Goal: Obtain resource: Download file/media

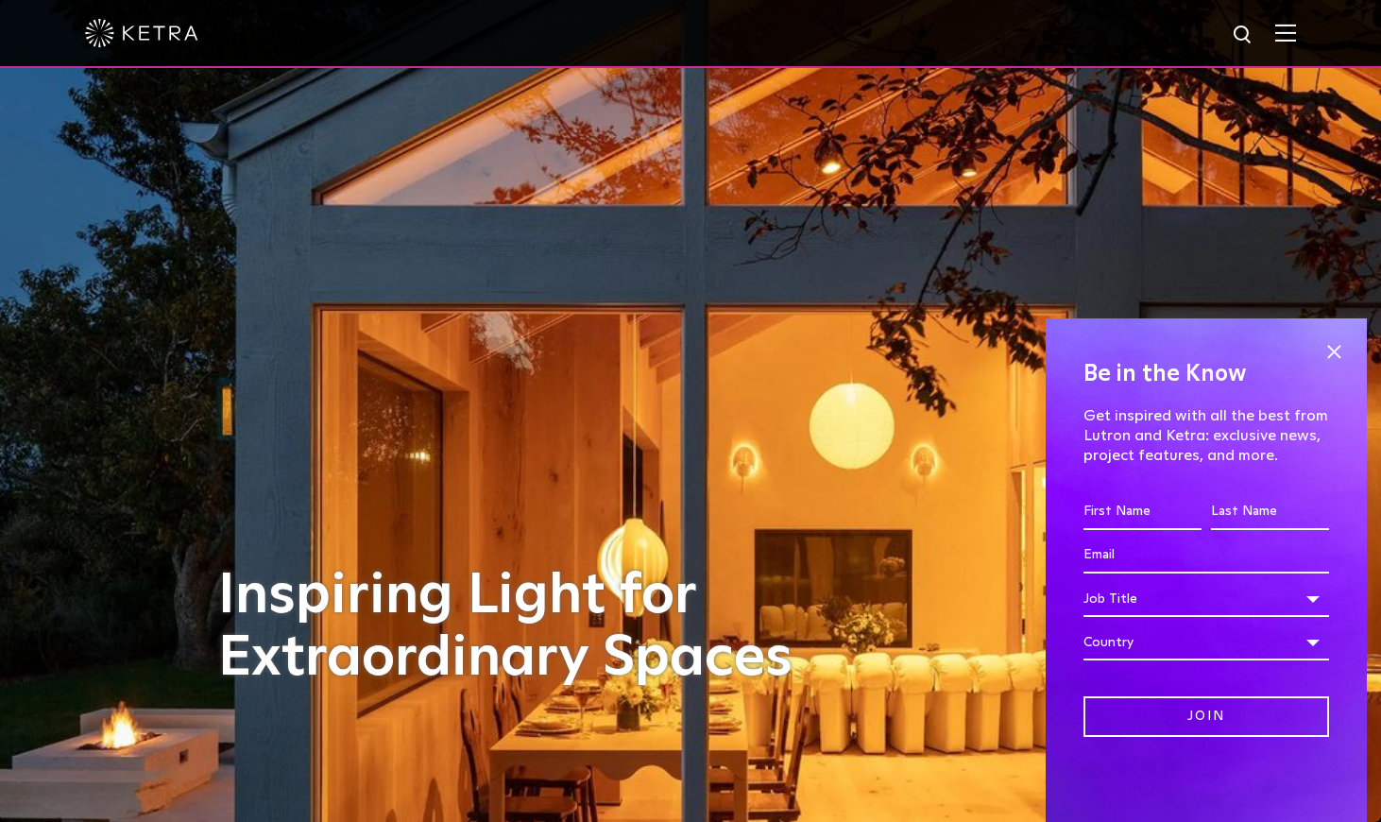
click at [1285, 15] on div at bounding box center [690, 33] width 1211 height 66
click at [1285, 28] on img at bounding box center [1285, 33] width 21 height 18
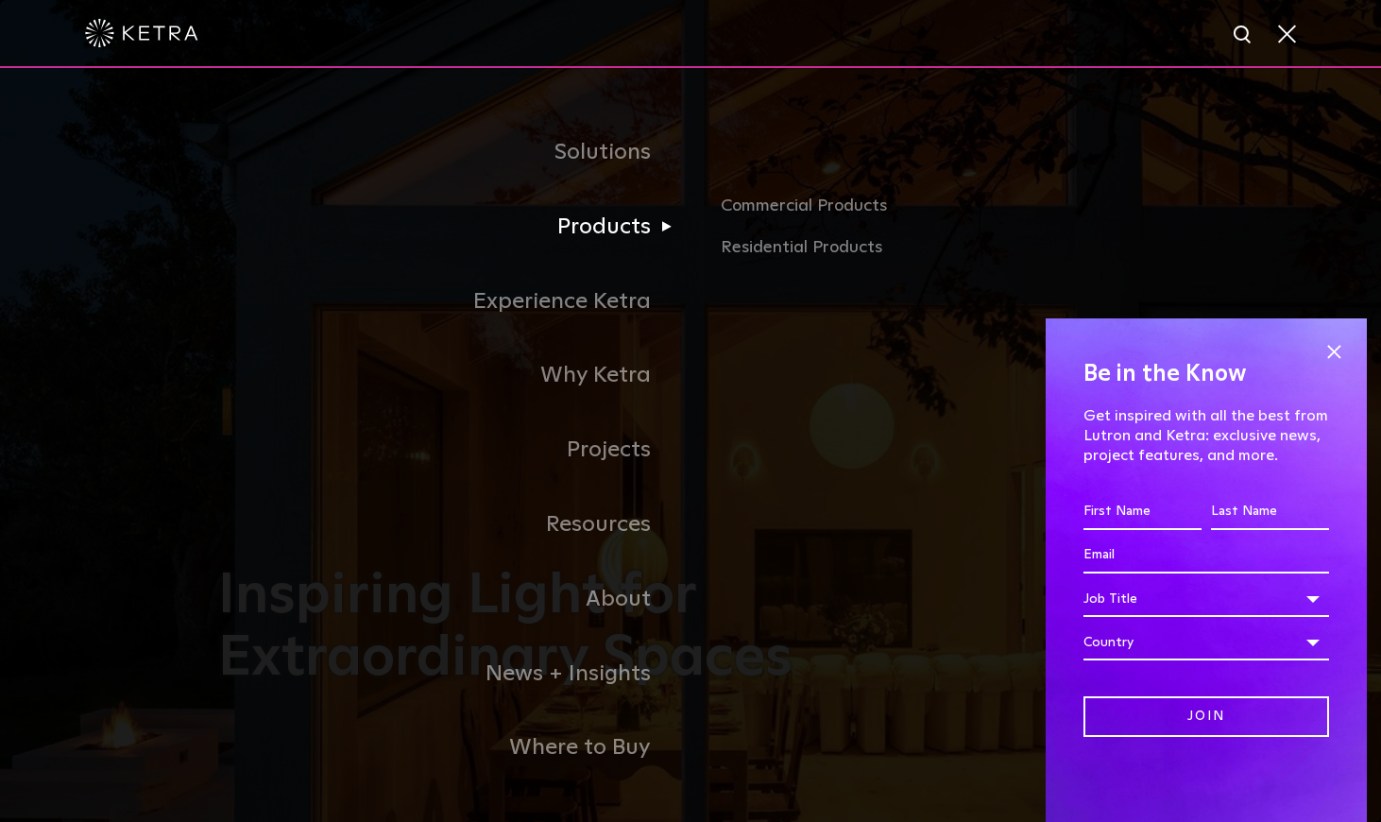
click at [656, 232] on link "Products" at bounding box center [454, 227] width 472 height 75
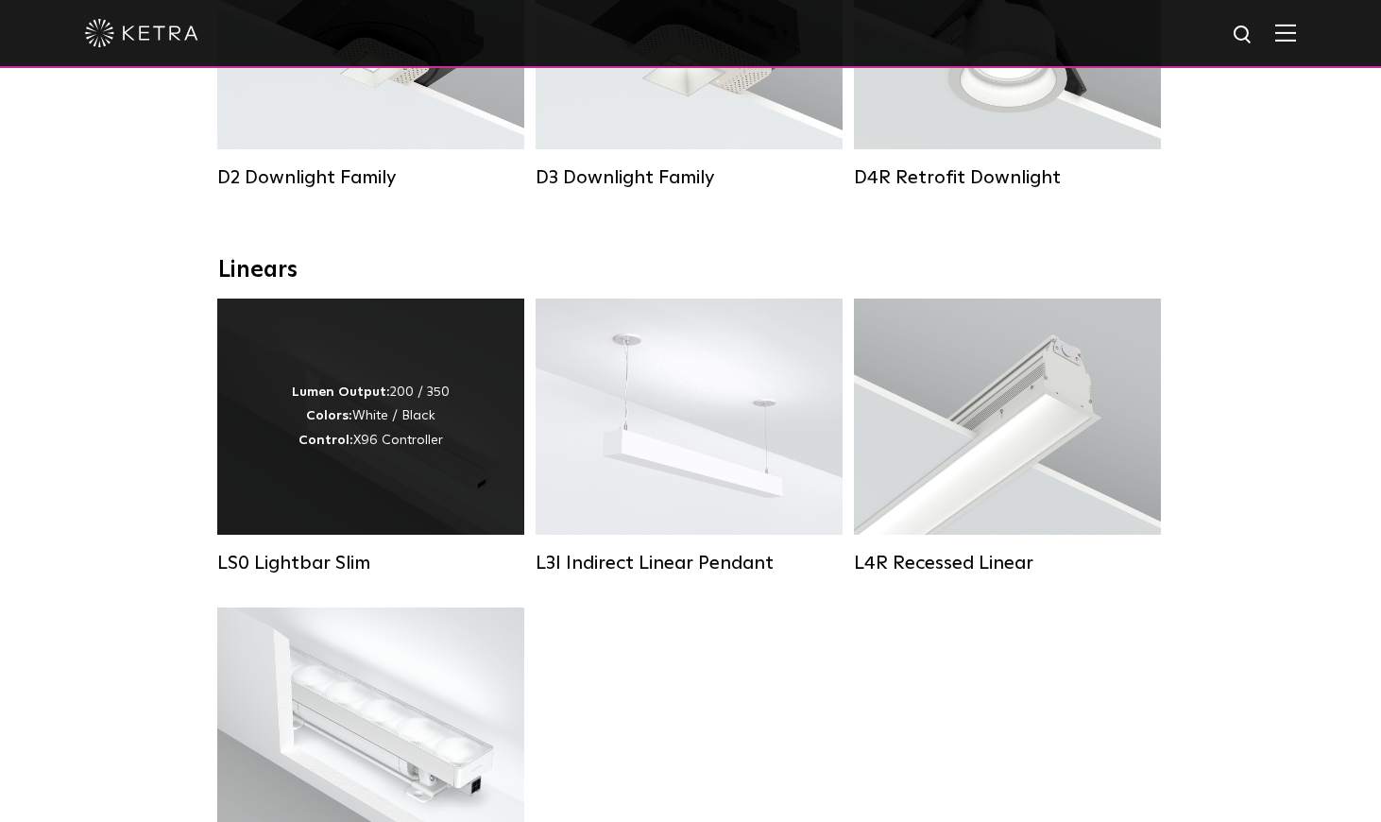
scroll to position [482, 0]
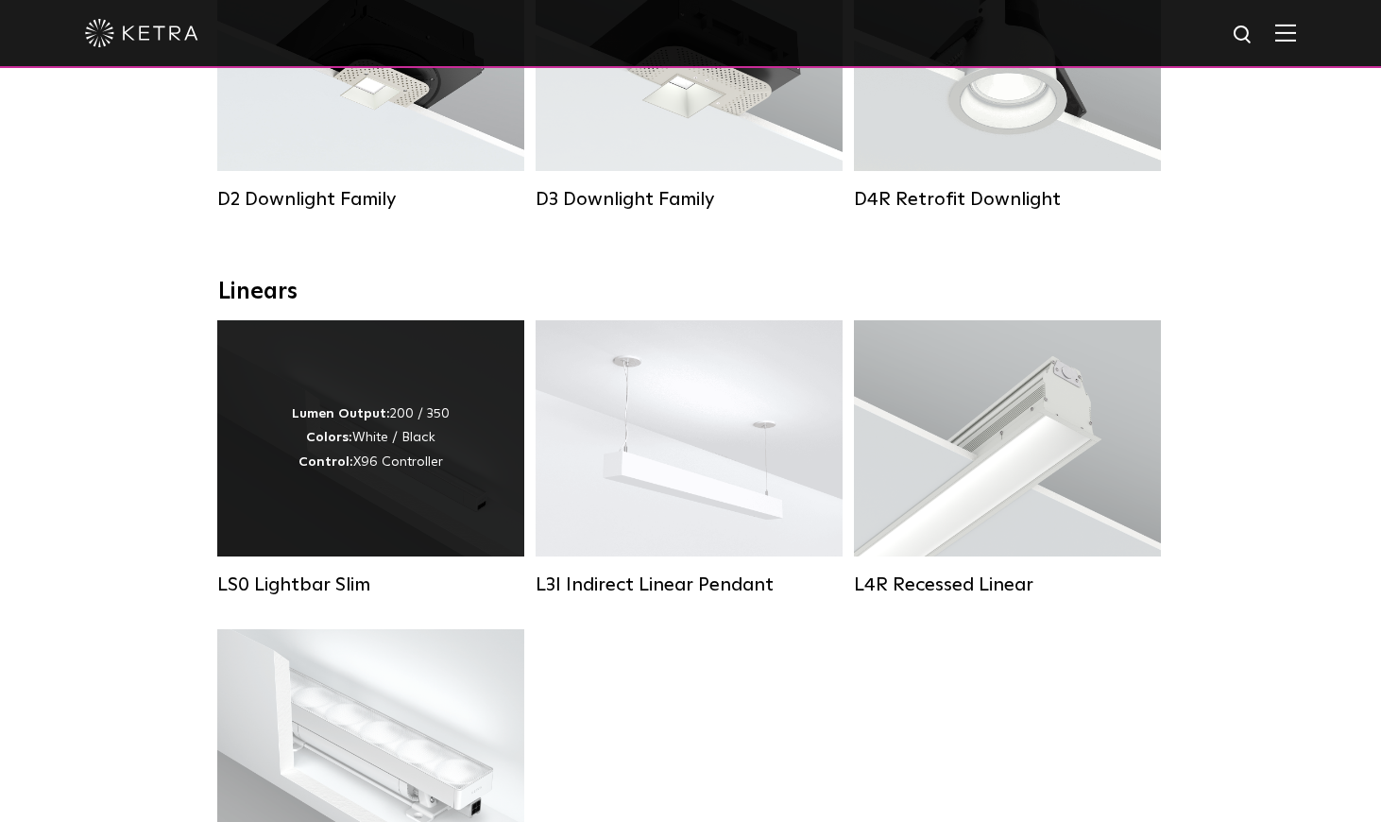
click at [359, 496] on div "Lumen Output: 200 / 350 Colors: White / Black Control: X96 Controller" at bounding box center [370, 438] width 307 height 236
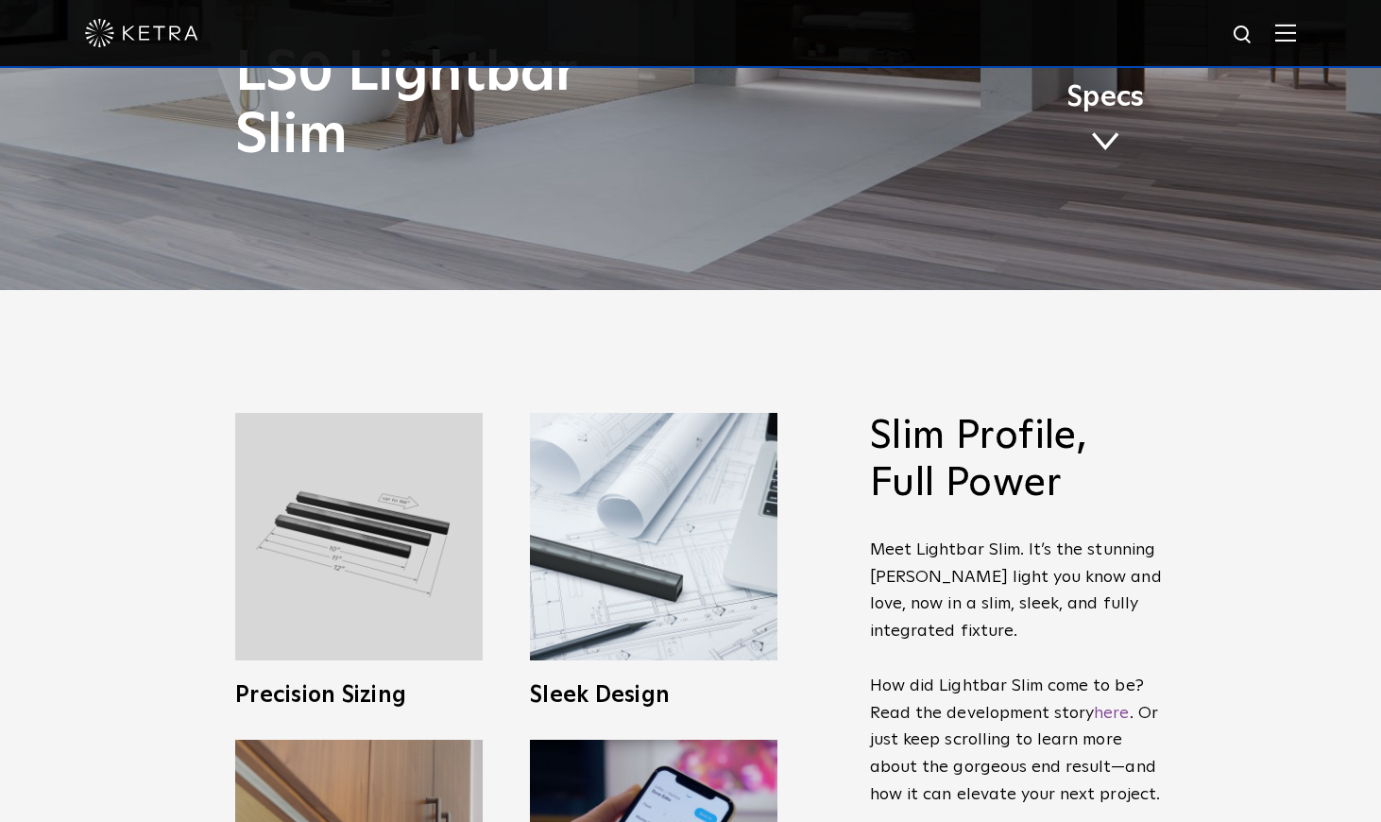
scroll to position [534, 0]
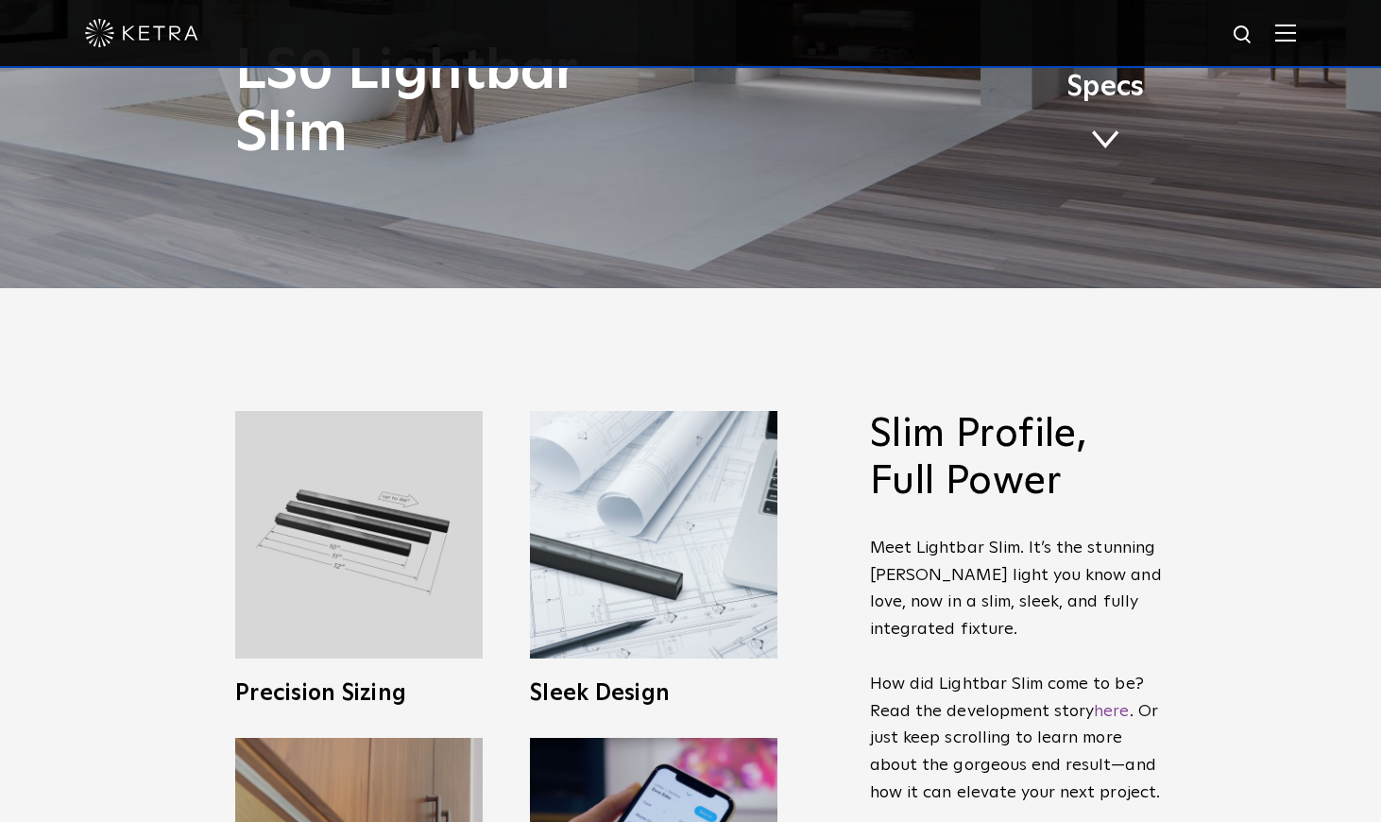
click at [1111, 149] on span at bounding box center [1105, 139] width 28 height 21
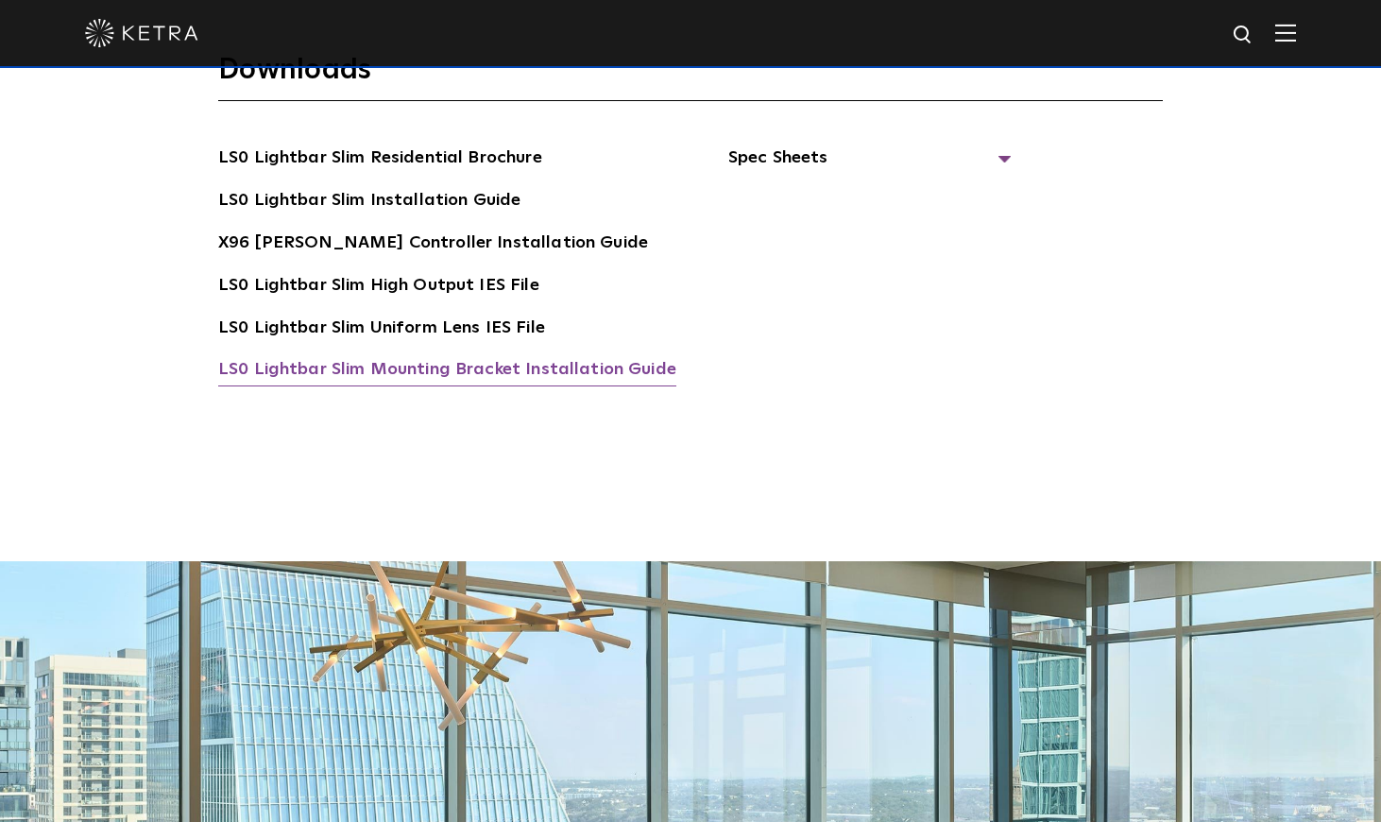
scroll to position [3826, 0]
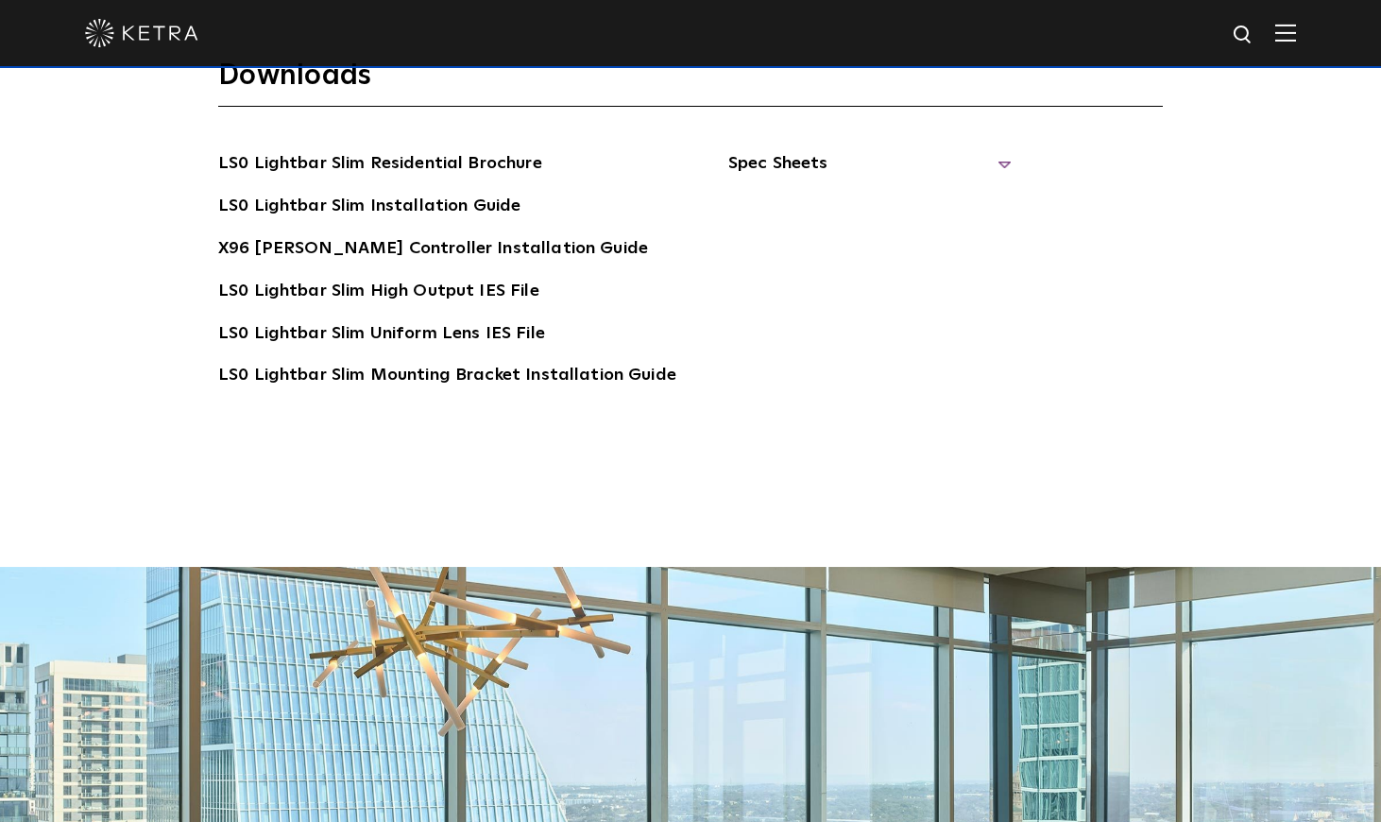
click at [989, 150] on span "Spec Sheets" at bounding box center [869, 171] width 283 height 42
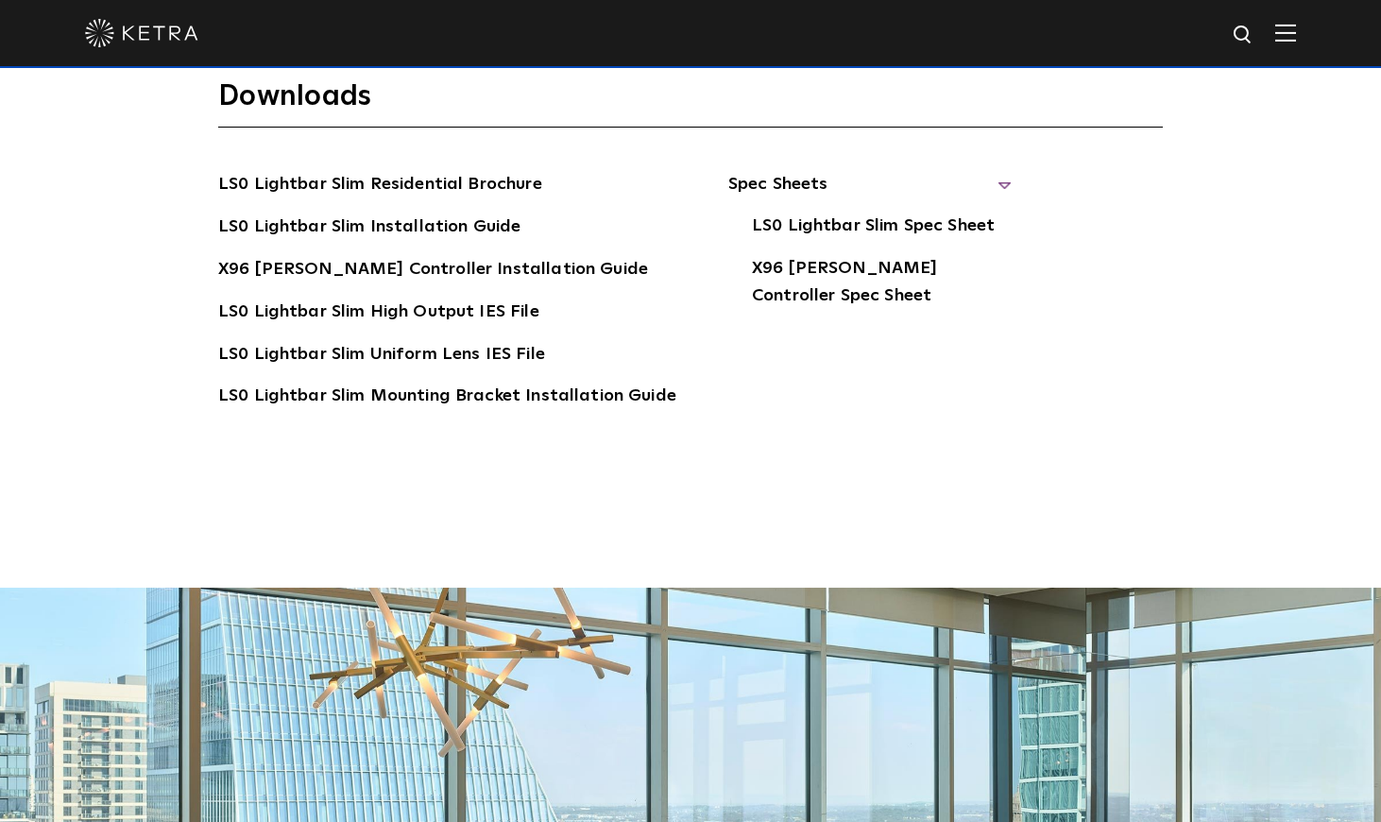
scroll to position [3775, 0]
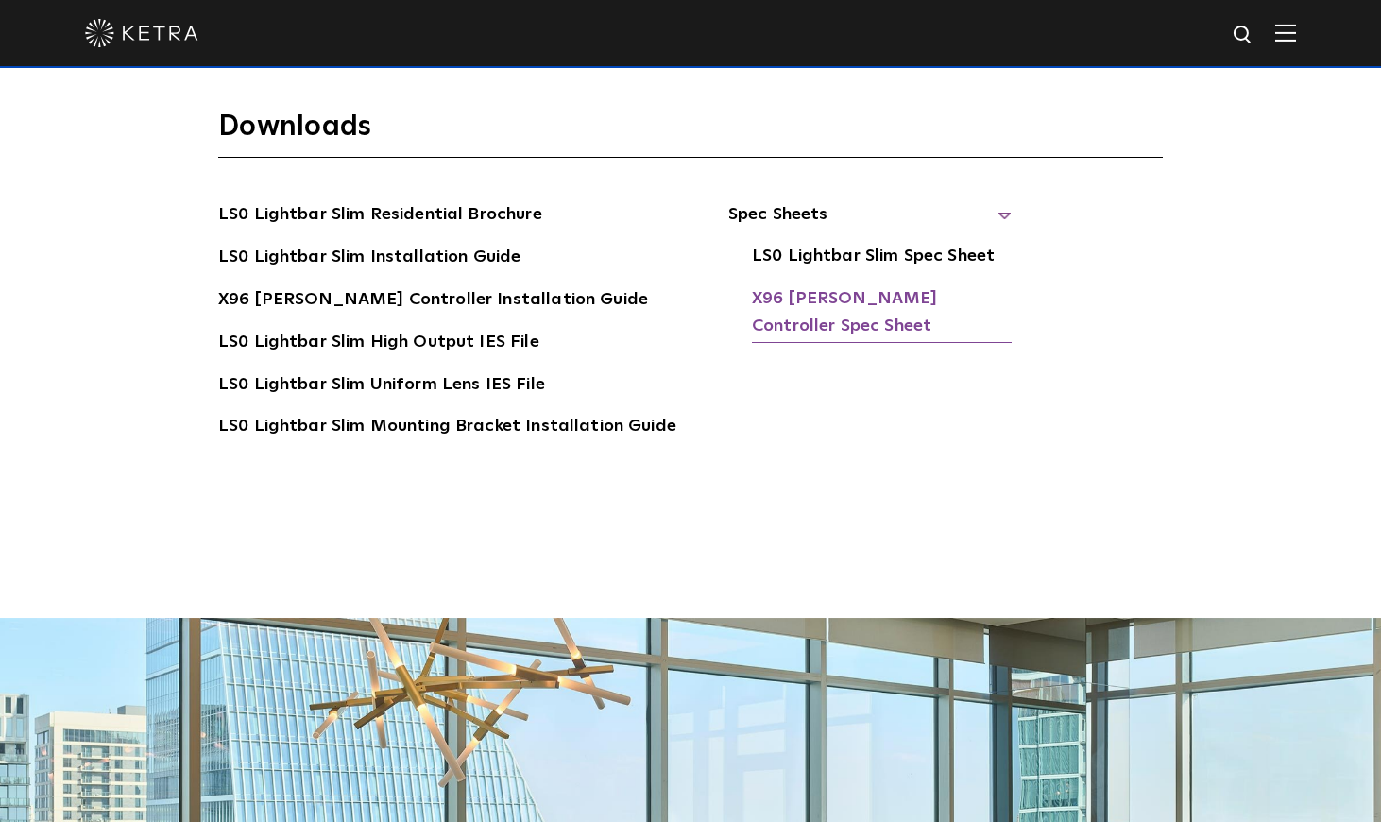
click at [762, 285] on link "X96 [PERSON_NAME] Controller Spec Sheet" at bounding box center [882, 314] width 260 height 58
